Goal: Task Accomplishment & Management: Use online tool/utility

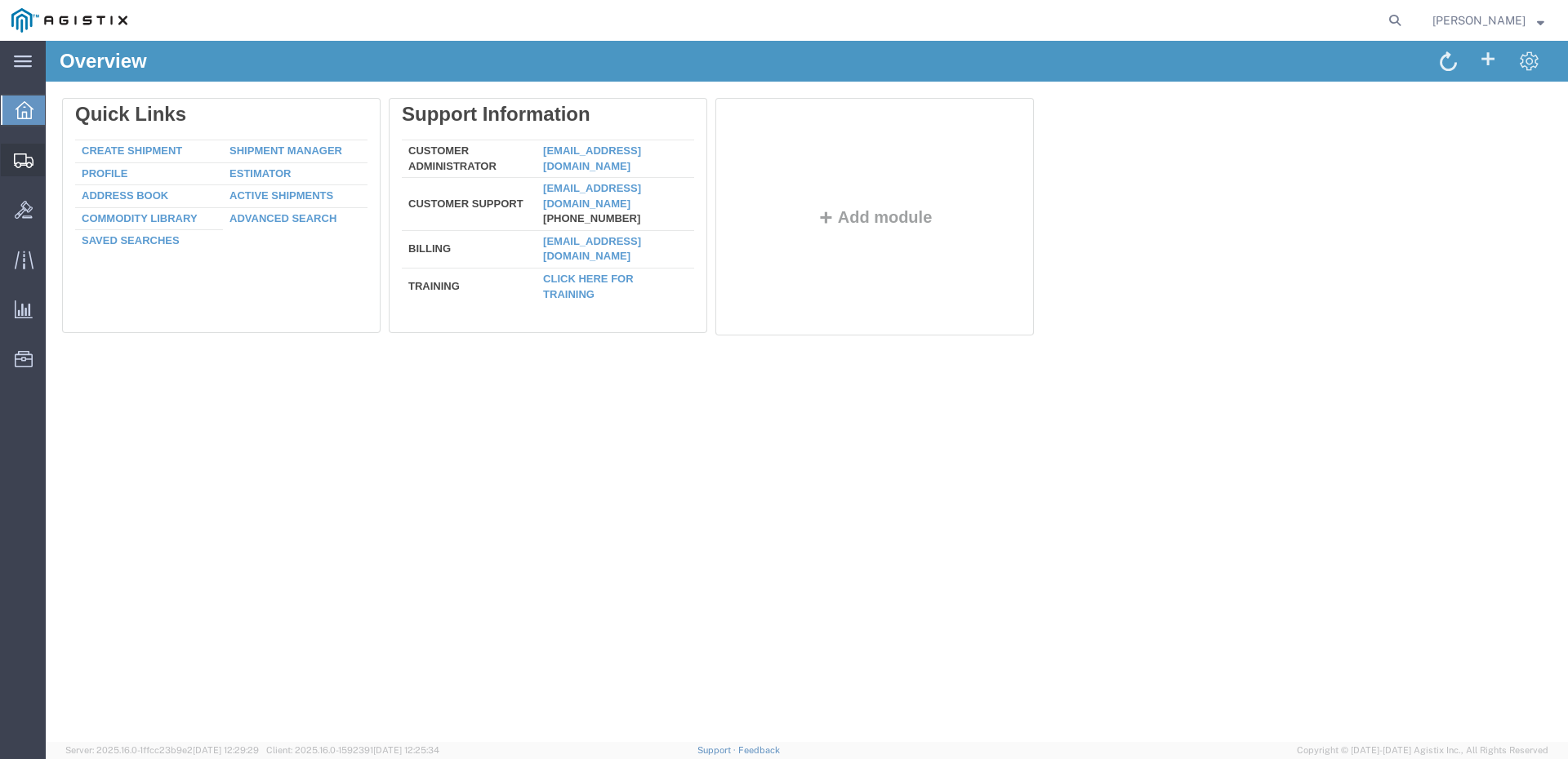
click at [57, 158] on span "Shipments" at bounding box center [51, 160] width 11 height 33
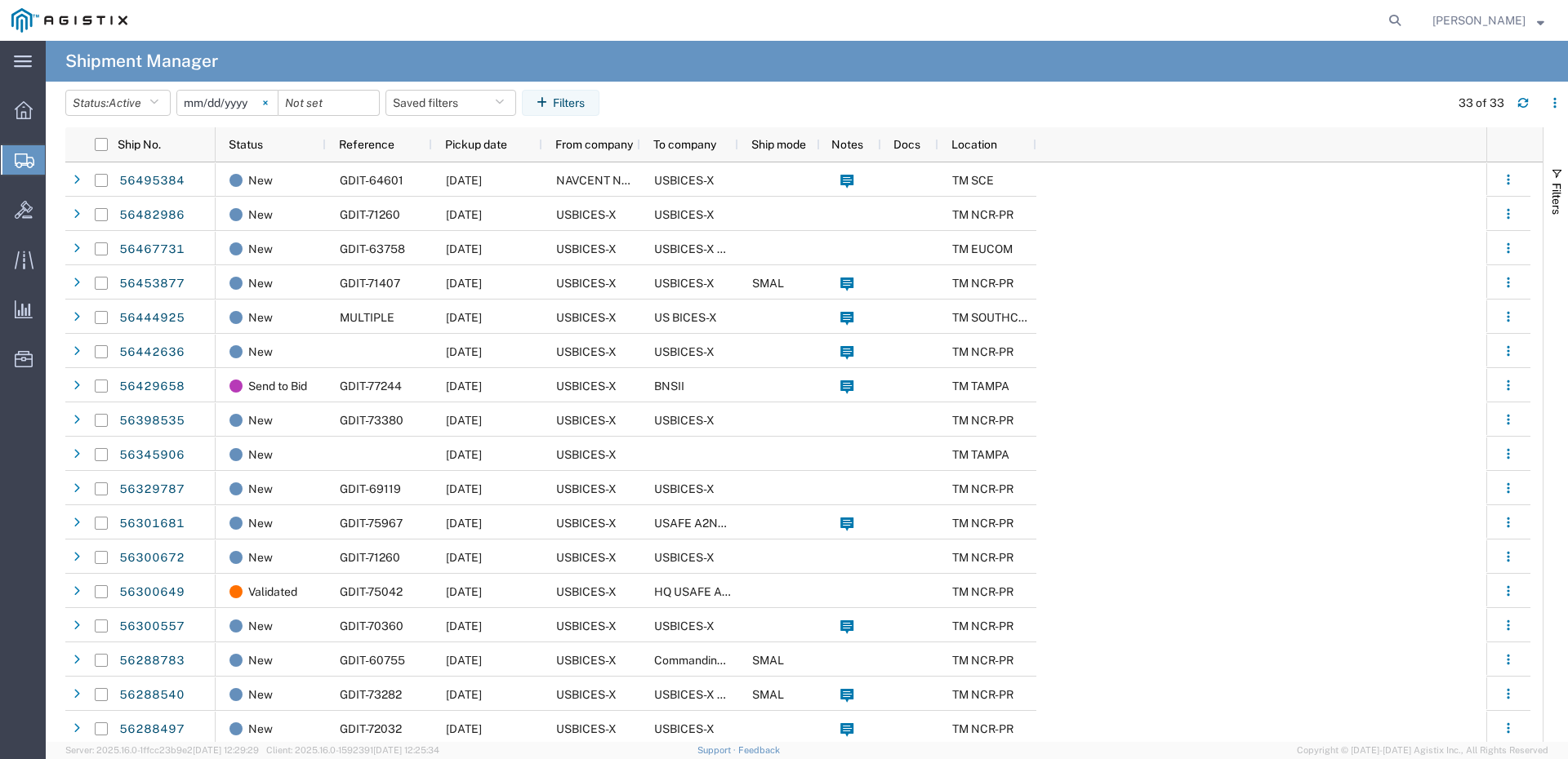
click at [269, 109] on svg-icon at bounding box center [265, 103] width 25 height 25
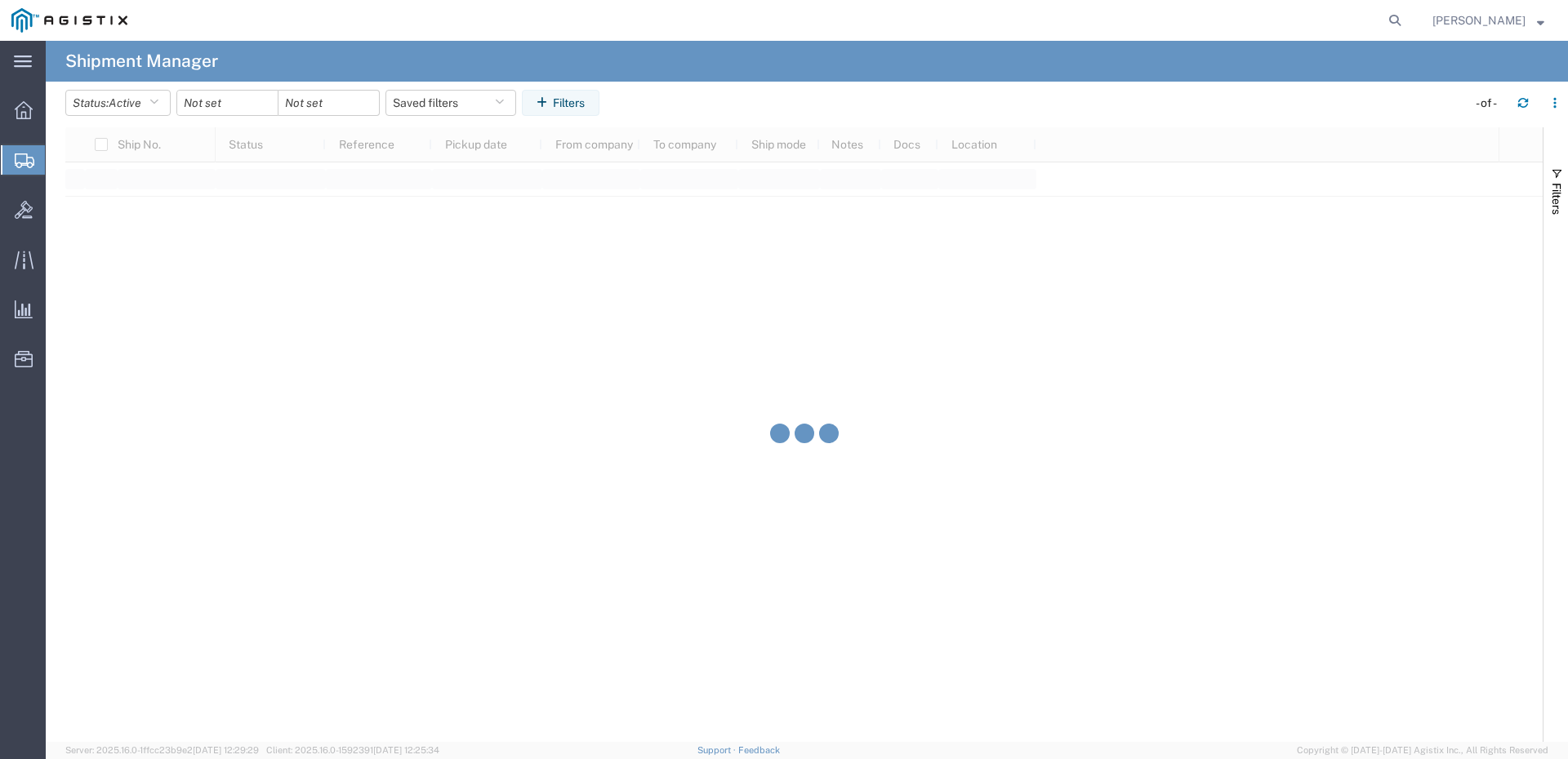
click at [135, 116] on agx-table-filter "Status: Active Active All Approved Booked Canceled Delivered Denied New On Hold…" at bounding box center [336, 103] width 540 height 26
click at [149, 108] on button "Status: Active" at bounding box center [118, 103] width 105 height 26
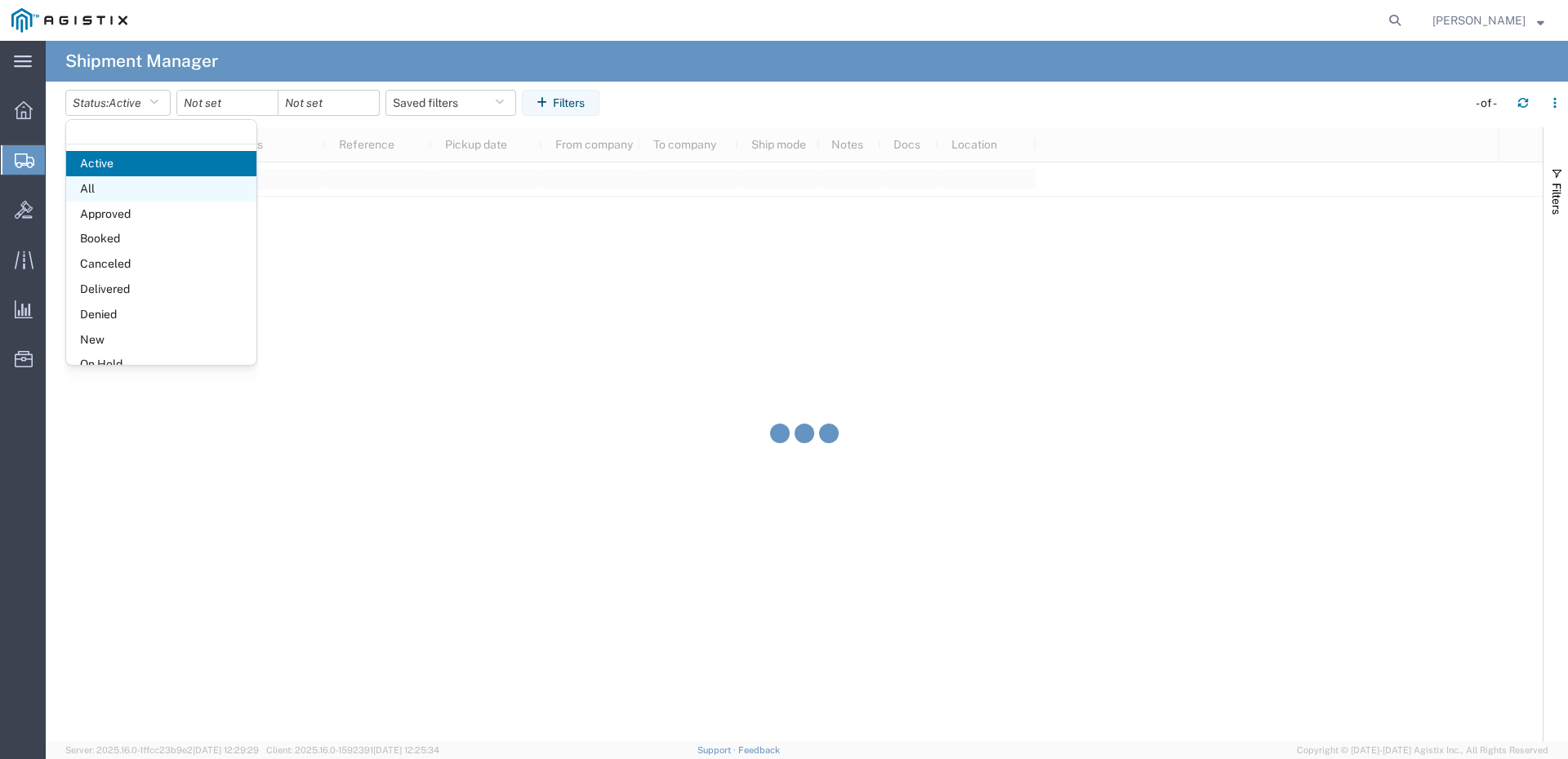
click at [115, 184] on span "All" at bounding box center [162, 189] width 190 height 25
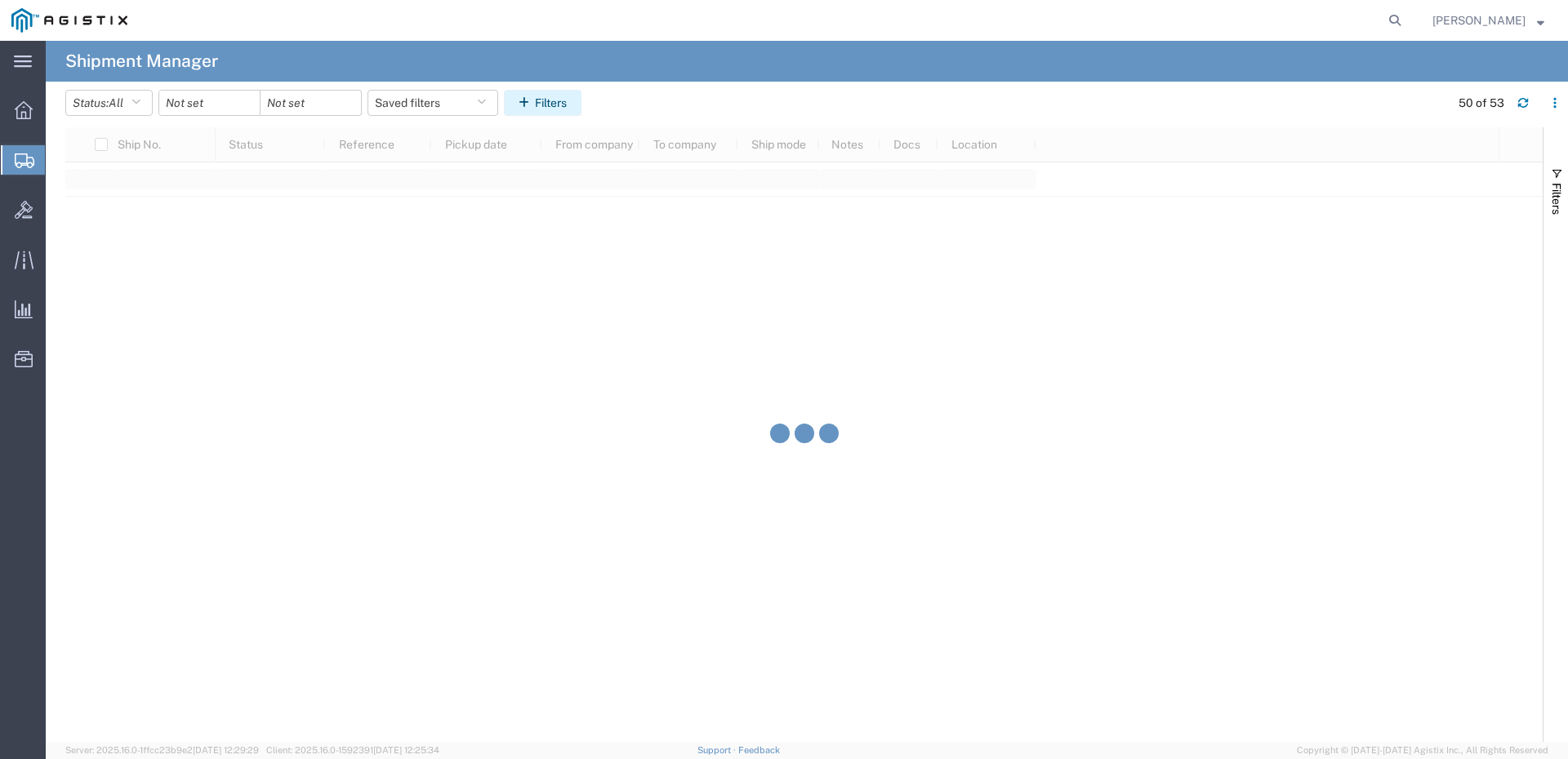
click at [559, 100] on button "Filters" at bounding box center [543, 103] width 78 height 26
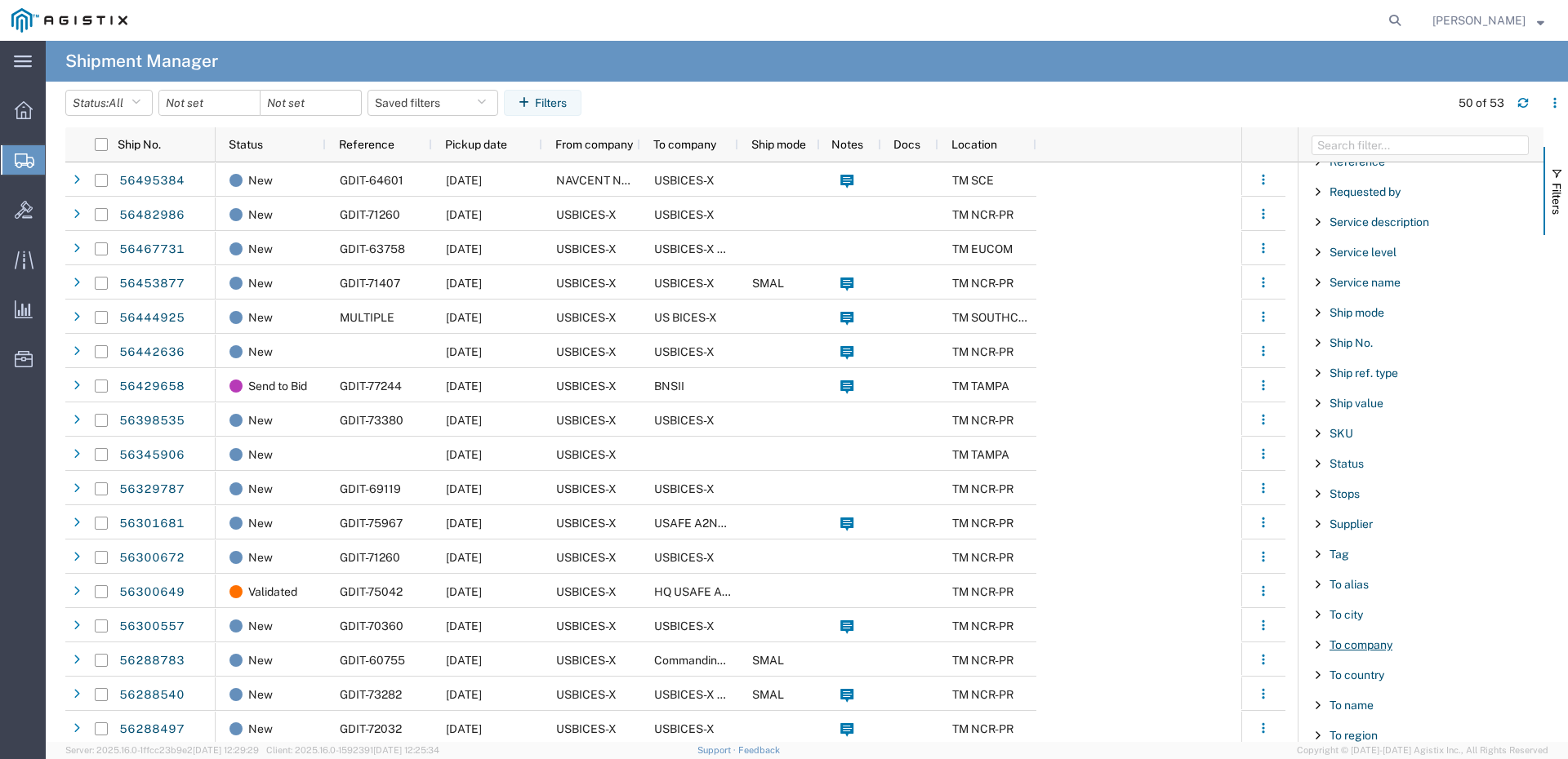
scroll to position [1306, 0]
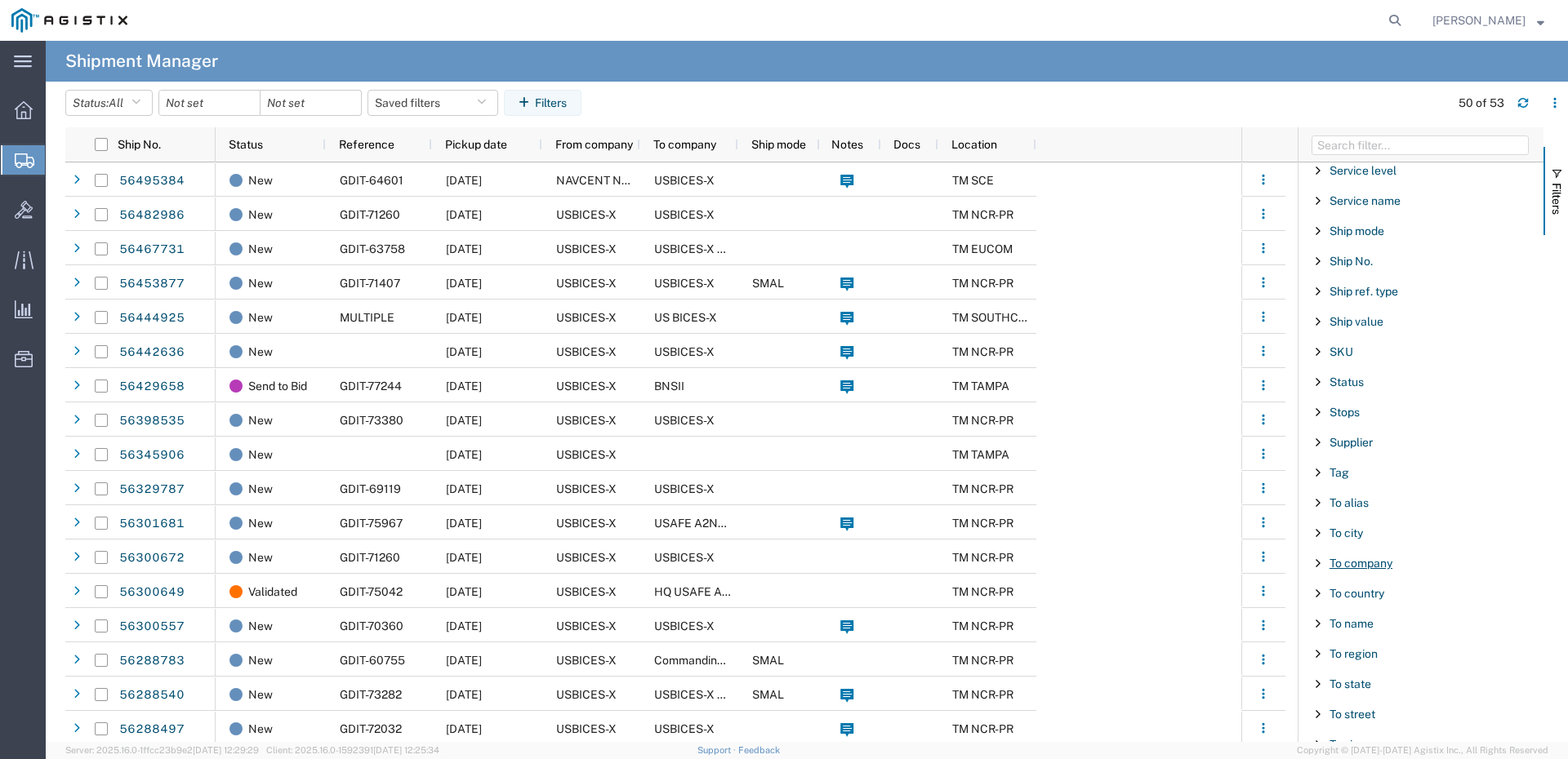
click at [1370, 567] on span "To company" at bounding box center [1360, 563] width 63 height 13
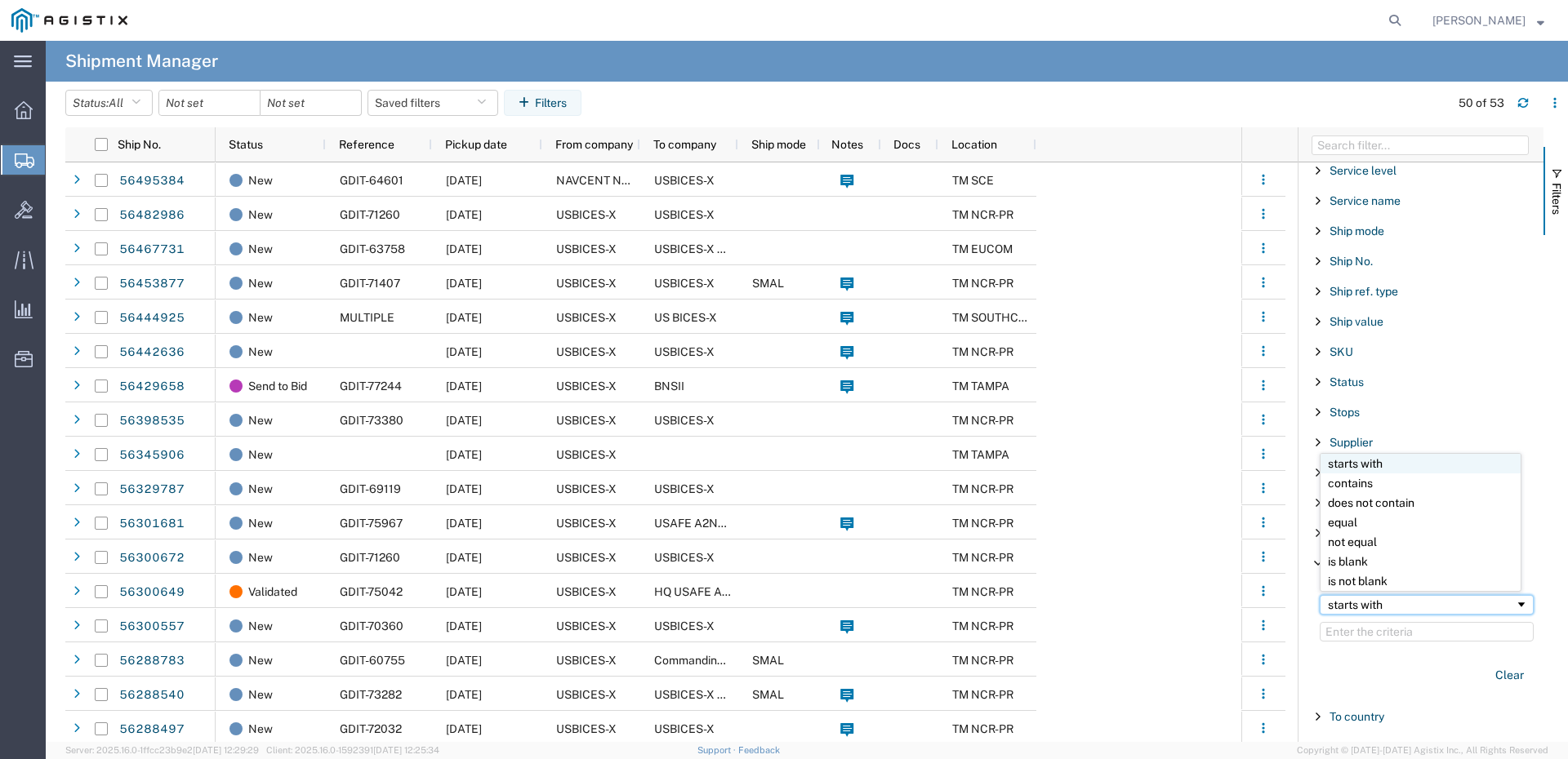
click at [1384, 605] on div "starts with" at bounding box center [1421, 605] width 187 height 13
click at [1382, 630] on input "Filter Value" at bounding box center [1427, 632] width 214 height 20
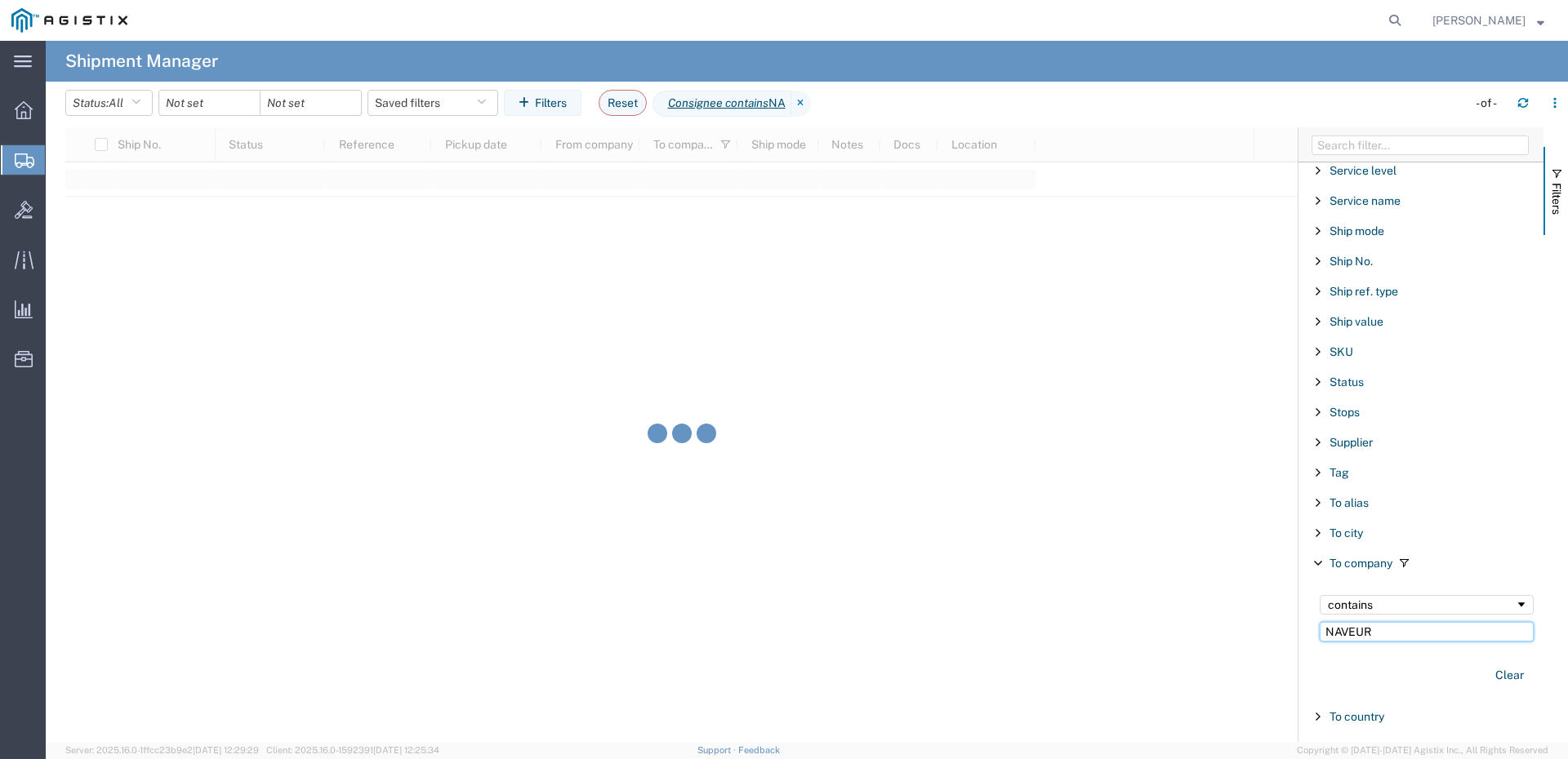
type input "NAVEUR"
